Goal: Use online tool/utility: Utilize a website feature to perform a specific function

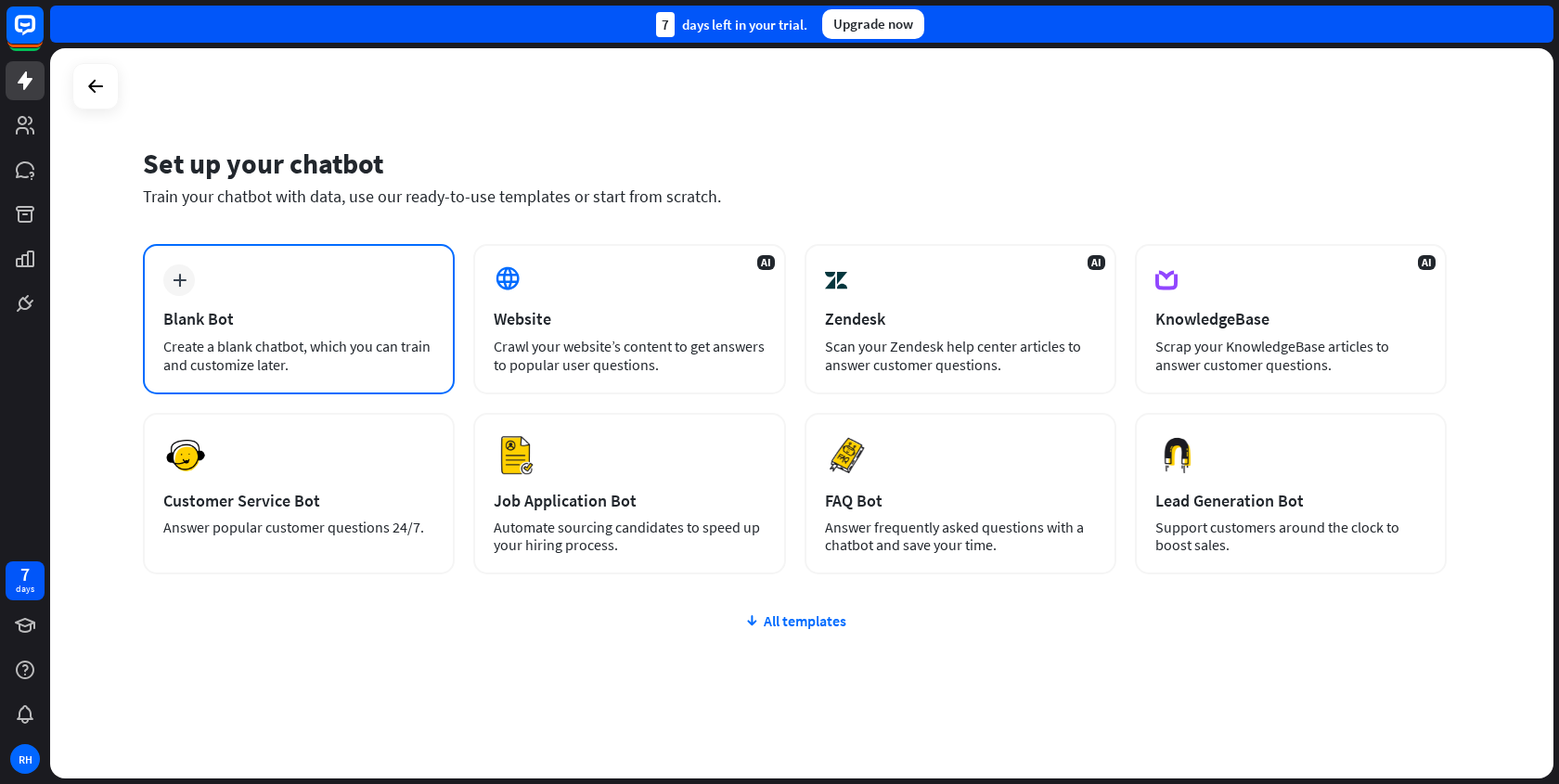
click at [366, 324] on div "Blank Bot" at bounding box center [299, 319] width 271 height 21
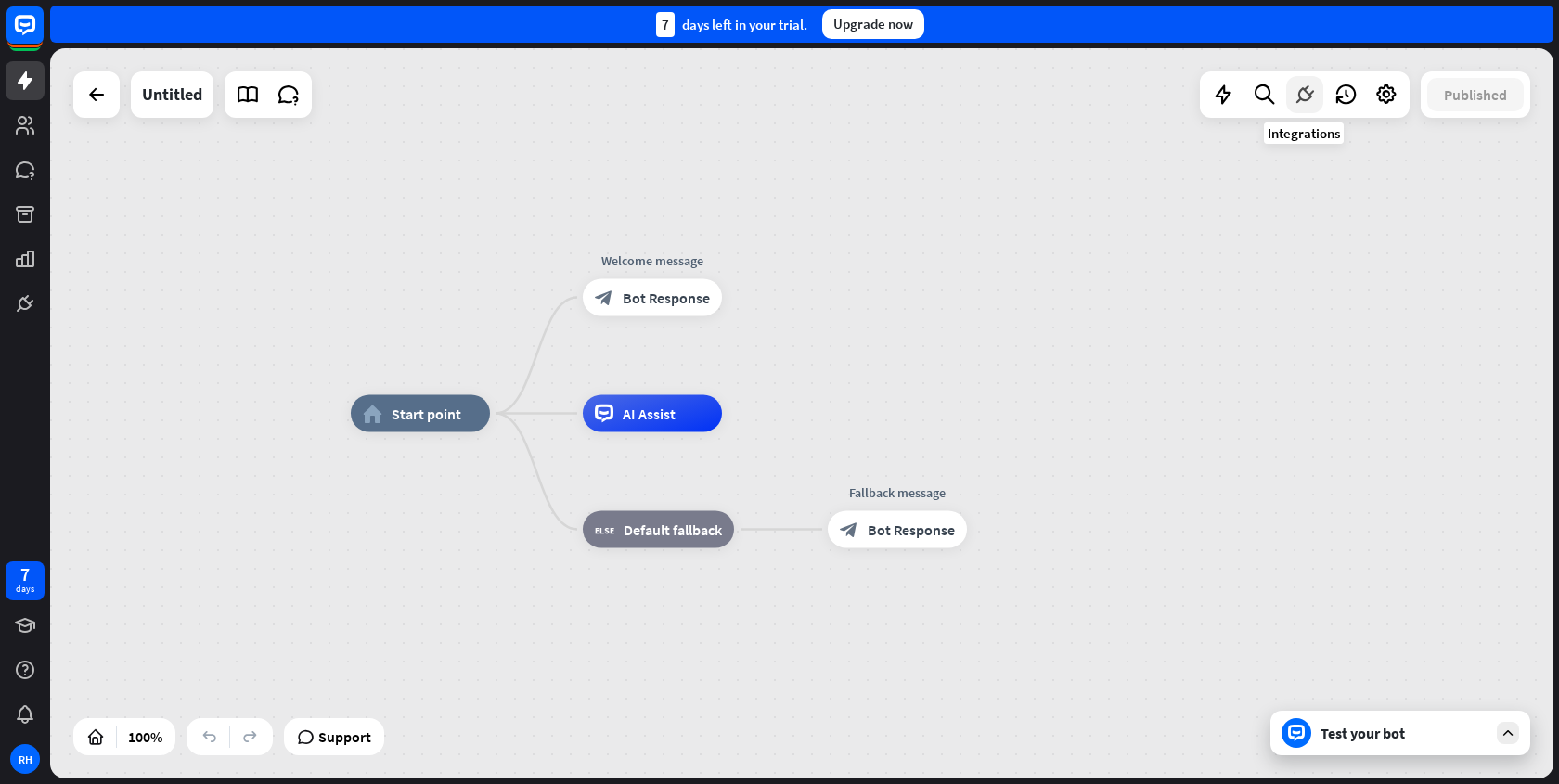
click at [1313, 92] on icon at bounding box center [1304, 94] width 24 height 24
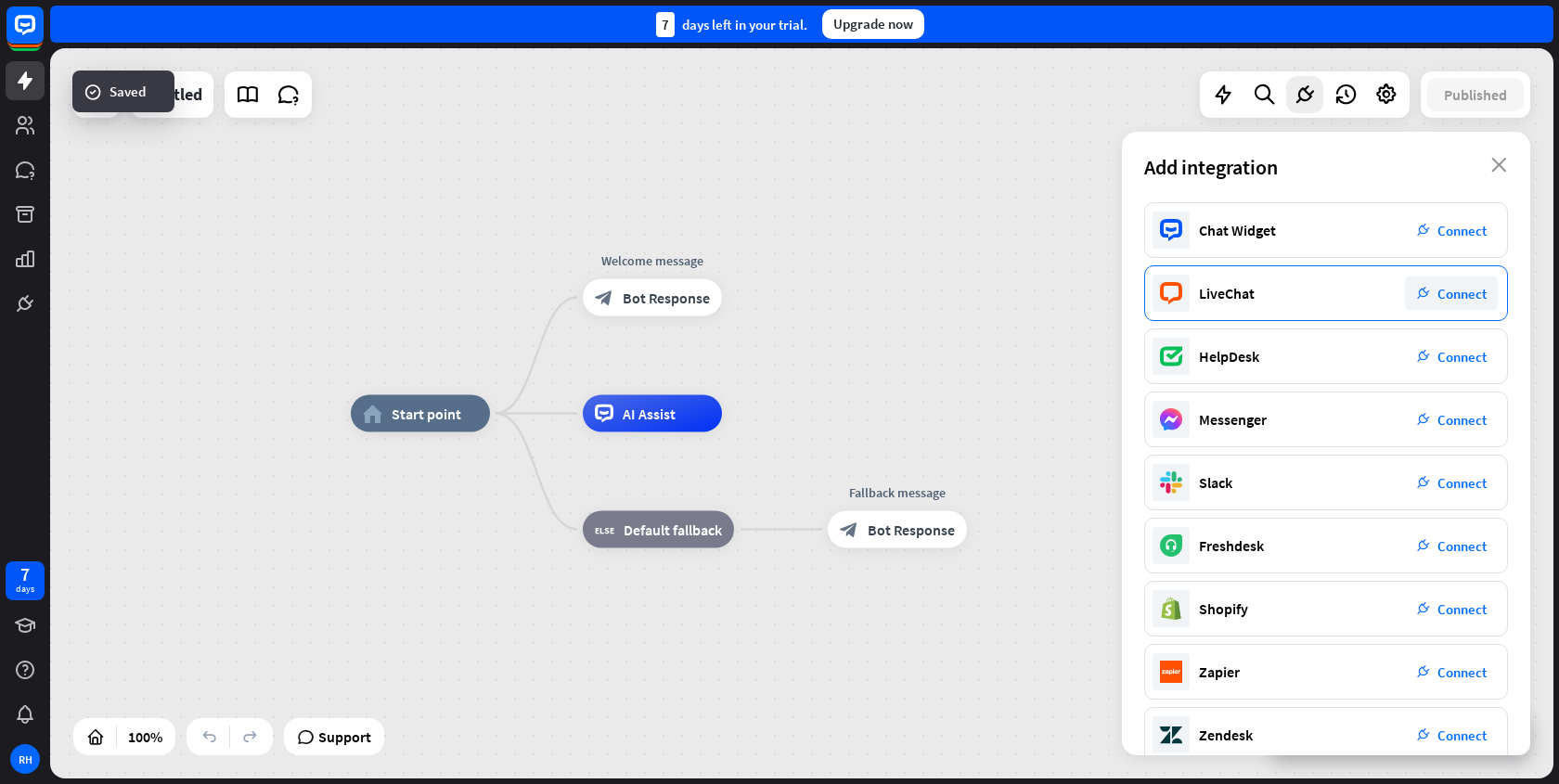
click at [1454, 298] on span "Connect" at bounding box center [1462, 293] width 49 height 18
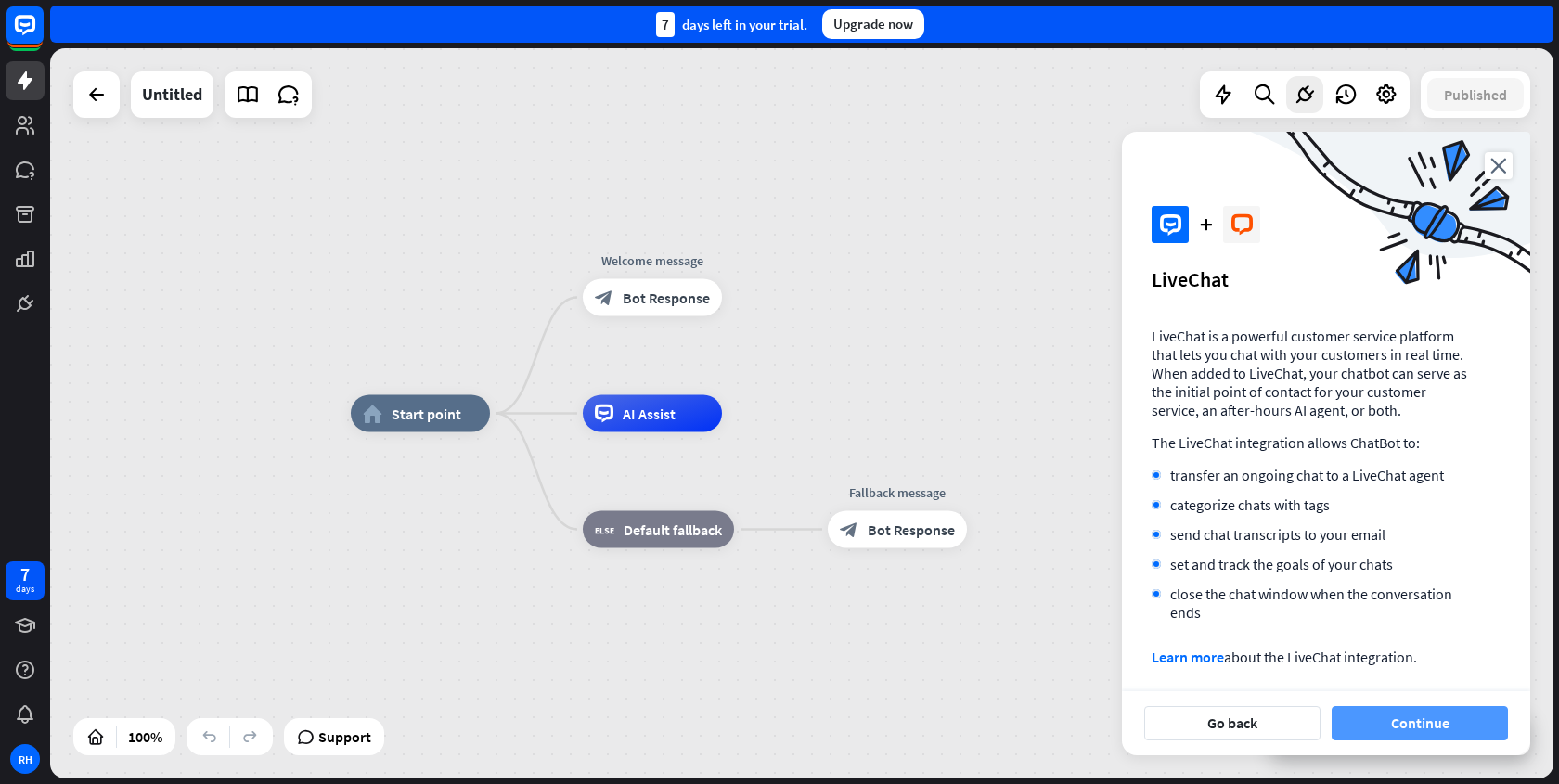
click at [1391, 715] on button "Continue" at bounding box center [1419, 723] width 176 height 34
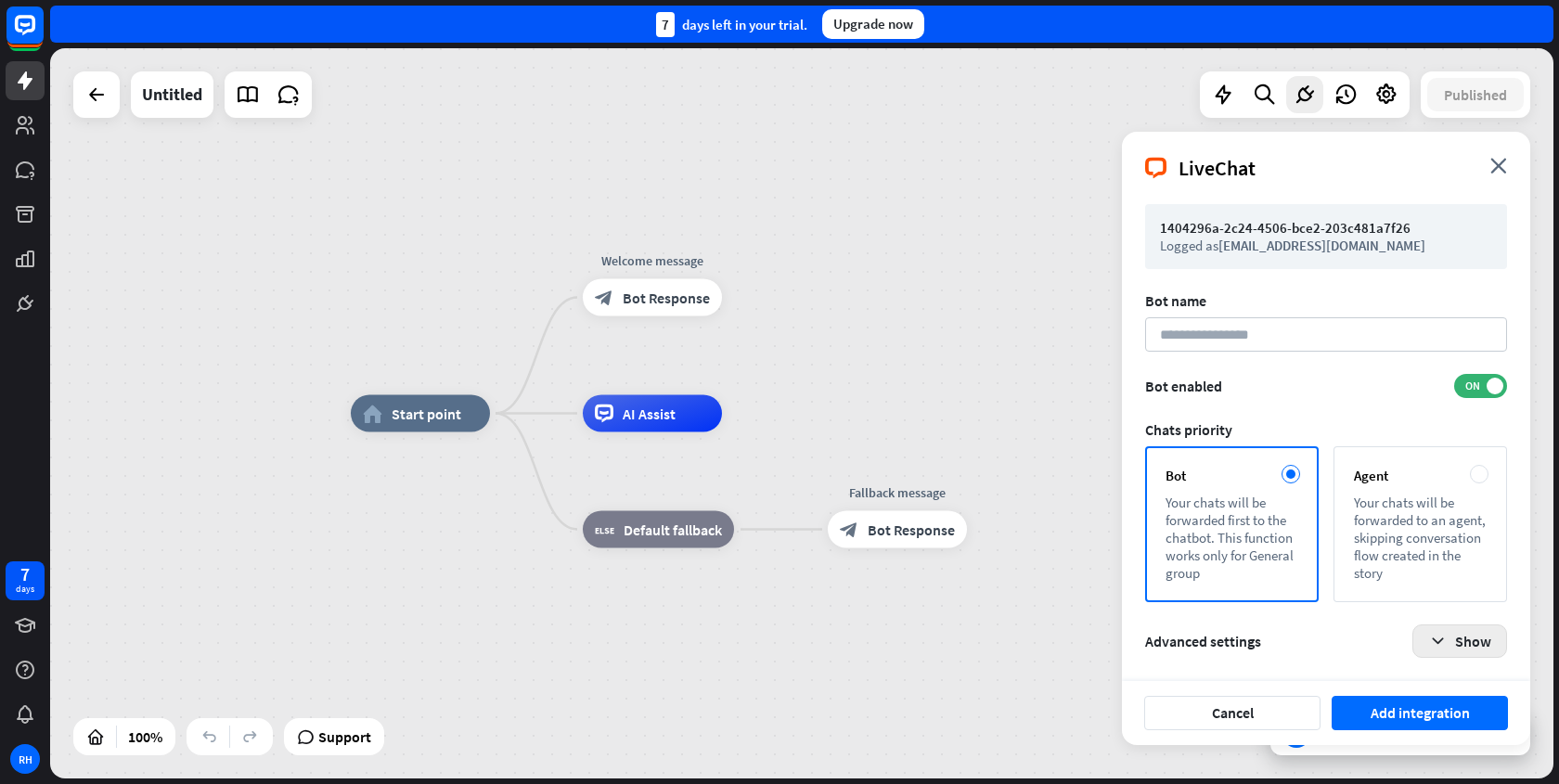
click at [1436, 632] on icon "button" at bounding box center [1438, 641] width 19 height 19
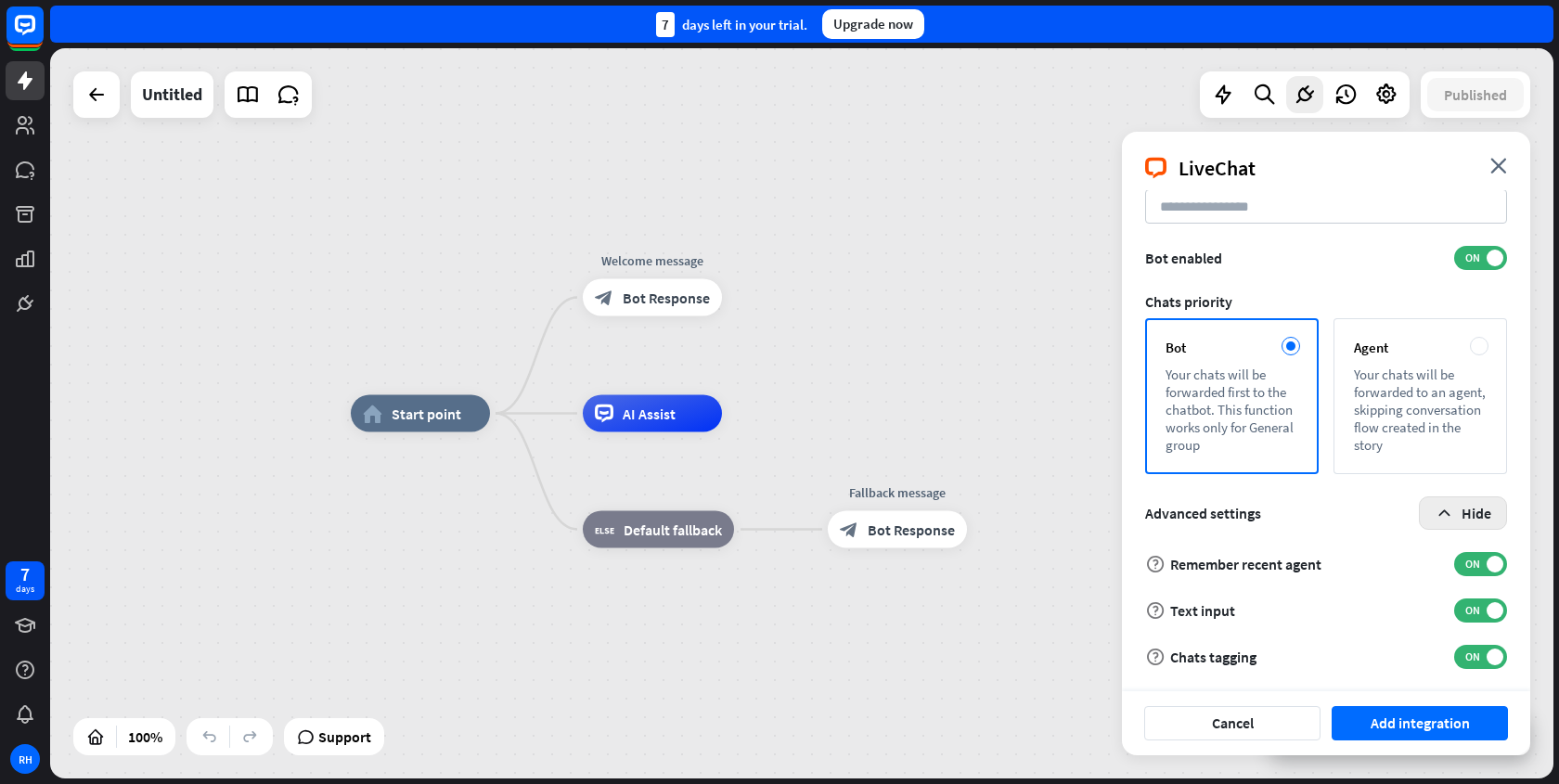
scroll to position [129, 0]
click at [1466, 519] on button "Hide" at bounding box center [1463, 512] width 89 height 33
